Goal: Information Seeking & Learning: Learn about a topic

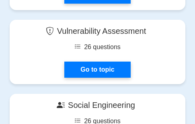
scroll to position [923, 0]
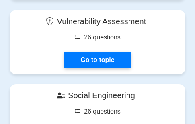
click at [93, 52] on link "Go to topic" at bounding box center [97, 60] width 66 height 16
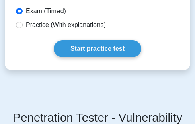
scroll to position [233, 0]
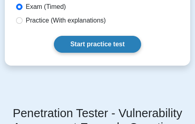
click at [91, 43] on link "Start practice test" at bounding box center [97, 44] width 87 height 17
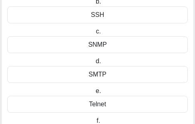
scroll to position [166, 0]
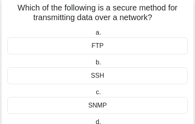
click at [98, 48] on div "FTP" at bounding box center [97, 45] width 181 height 17
click at [94, 35] on input "a. FTP" at bounding box center [94, 32] width 0 height 5
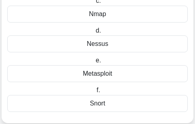
scroll to position [161, 0]
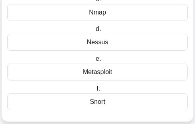
click at [123, 14] on div "Nmap" at bounding box center [97, 12] width 181 height 17
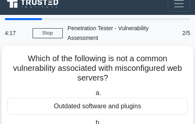
scroll to position [0, 0]
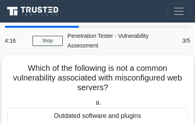
click at [58, 27] on div at bounding box center [42, 27] width 74 height 2
click at [56, 26] on div at bounding box center [42, 27] width 74 height 2
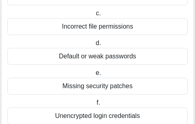
scroll to position [176, 0]
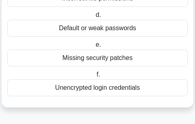
click at [77, 63] on div "Missing security patches" at bounding box center [97, 58] width 181 height 17
click at [94, 48] on input "e. Missing security patches" at bounding box center [94, 44] width 0 height 5
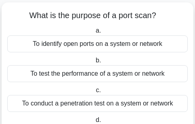
scroll to position [54, 0]
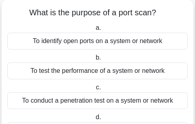
click at [71, 40] on div "To identify open ports on a system or network" at bounding box center [97, 41] width 181 height 17
click at [94, 31] on input "a. To identify open ports on a system or network" at bounding box center [94, 27] width 0 height 5
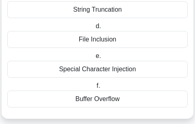
scroll to position [166, 0]
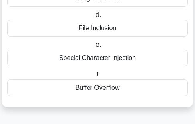
click at [79, 86] on div "Buffer Overflow" at bounding box center [97, 87] width 181 height 17
click at [95, 77] on input "f. Buffer Overflow" at bounding box center [95, 74] width 0 height 5
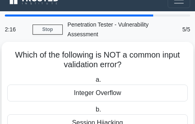
scroll to position [0, 0]
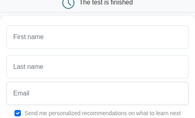
scroll to position [111, 0]
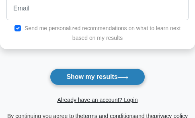
click at [82, 76] on button "Show my results" at bounding box center [97, 77] width 95 height 17
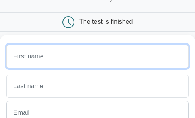
scroll to position [58, 0]
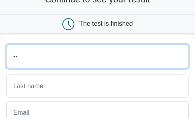
type input "--"
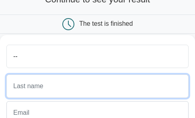
click at [69, 78] on input "text" at bounding box center [97, 86] width 183 height 23
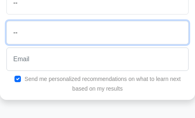
type input "--"
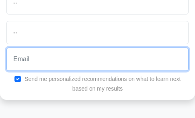
click at [66, 64] on input "email" at bounding box center [97, 59] width 183 height 23
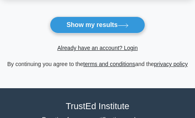
scroll to position [219, 0]
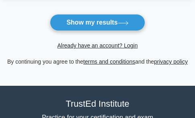
click at [83, 34] on div "Already have an account? Login" at bounding box center [97, 40] width 195 height 19
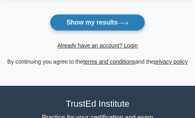
click at [87, 27] on button "Show my results" at bounding box center [97, 22] width 95 height 17
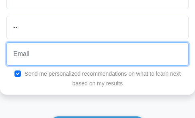
scroll to position [114, 0]
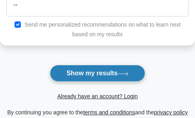
click at [90, 80] on button "Show my results" at bounding box center [97, 73] width 95 height 17
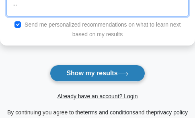
scroll to position [162, 0]
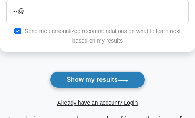
click at [89, 81] on button "Show my results" at bounding box center [97, 79] width 95 height 17
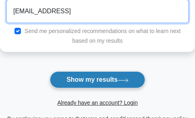
type input "[EMAIL_ADDRESS]"
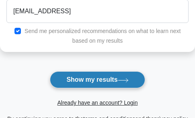
click at [82, 79] on button "Show my results" at bounding box center [97, 79] width 95 height 17
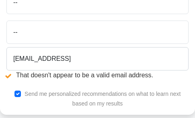
scroll to position [141, 0]
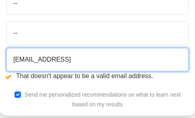
click at [82, 60] on input "[EMAIL_ADDRESS]" at bounding box center [97, 59] width 183 height 23
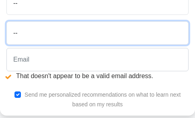
click at [72, 40] on input "--" at bounding box center [97, 32] width 183 height 23
click at [72, 36] on input "--" at bounding box center [97, 32] width 183 height 23
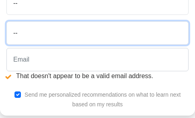
click at [72, 36] on input "--" at bounding box center [97, 32] width 183 height 23
click at [71, 35] on input "--" at bounding box center [97, 32] width 183 height 23
type input "-"
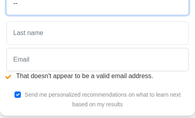
click at [69, 9] on input "--" at bounding box center [97, 3] width 183 height 23
type input "-"
